Goal: Answer question/provide support

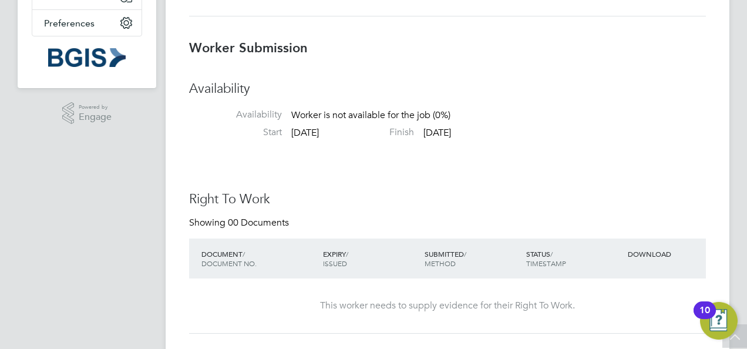
scroll to position [12, 0]
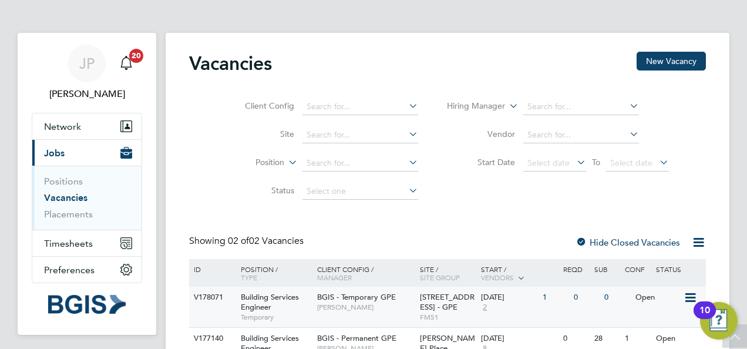
scroll to position [62, 0]
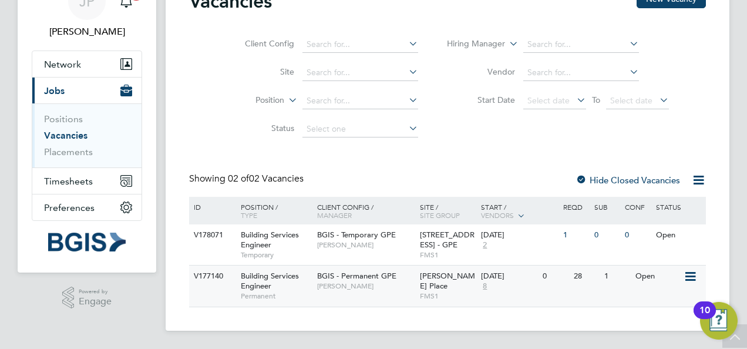
click at [356, 278] on span "BGIS - Permanent GPE" at bounding box center [356, 276] width 79 height 10
click at [349, 282] on span "[PERSON_NAME]" at bounding box center [365, 285] width 97 height 9
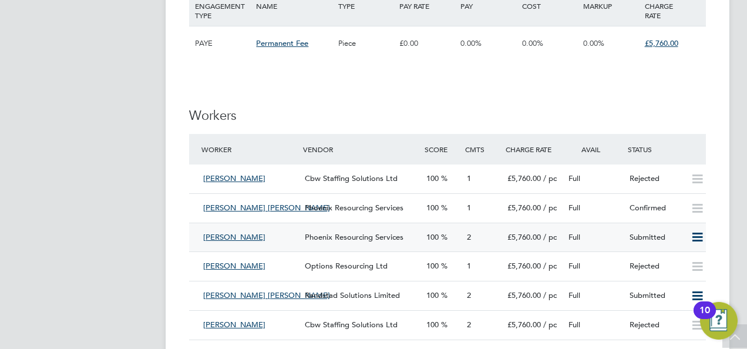
click at [614, 236] on div "Full" at bounding box center [594, 237] width 61 height 19
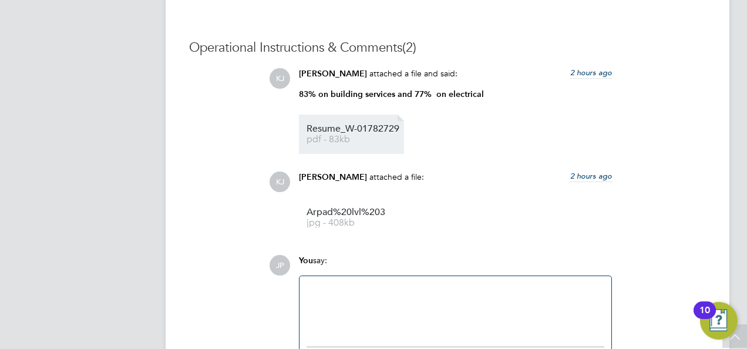
click at [345, 134] on link "Resume_W-01782729 pdf - 83kb" at bounding box center [354, 133] width 94 height 19
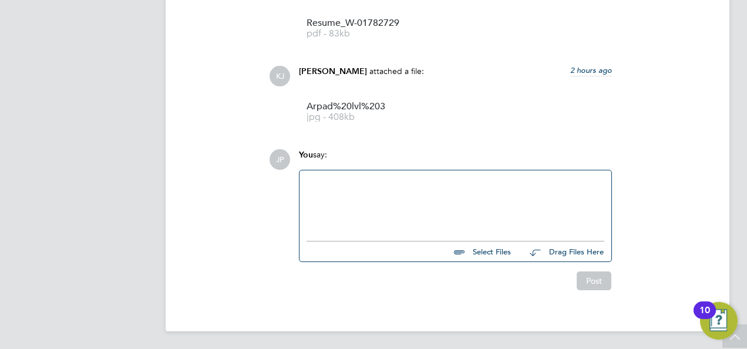
click at [410, 201] on div at bounding box center [456, 202] width 298 height 51
click at [480, 210] on div "Hello, not enough experience in FM unfortunatly" at bounding box center [456, 202] width 298 height 51
click at [590, 285] on button "Post" at bounding box center [594, 280] width 35 height 19
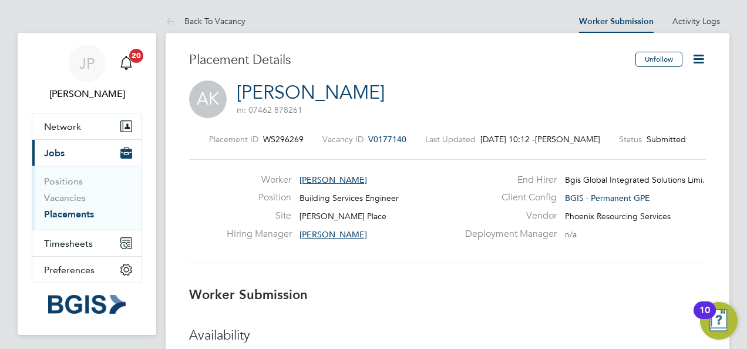
click at [698, 59] on icon at bounding box center [698, 59] width 15 height 15
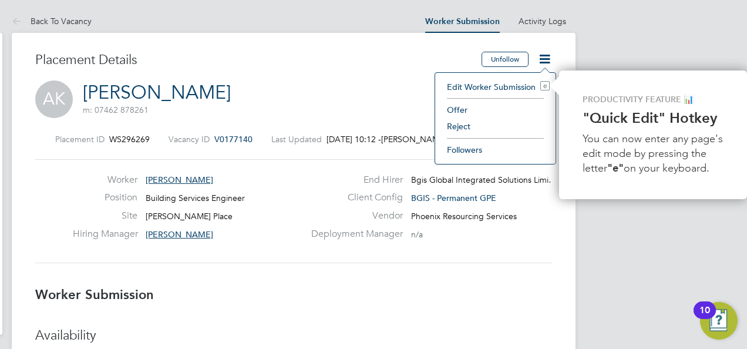
click at [462, 127] on li "Reject" at bounding box center [495, 126] width 109 height 16
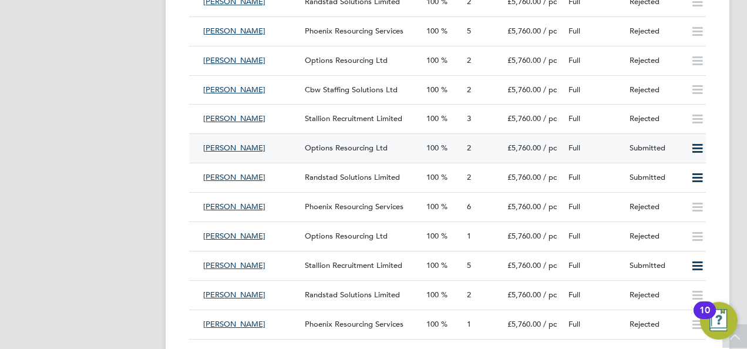
click at [615, 156] on div "Full" at bounding box center [594, 148] width 61 height 19
